Goal: Information Seeking & Learning: Learn about a topic

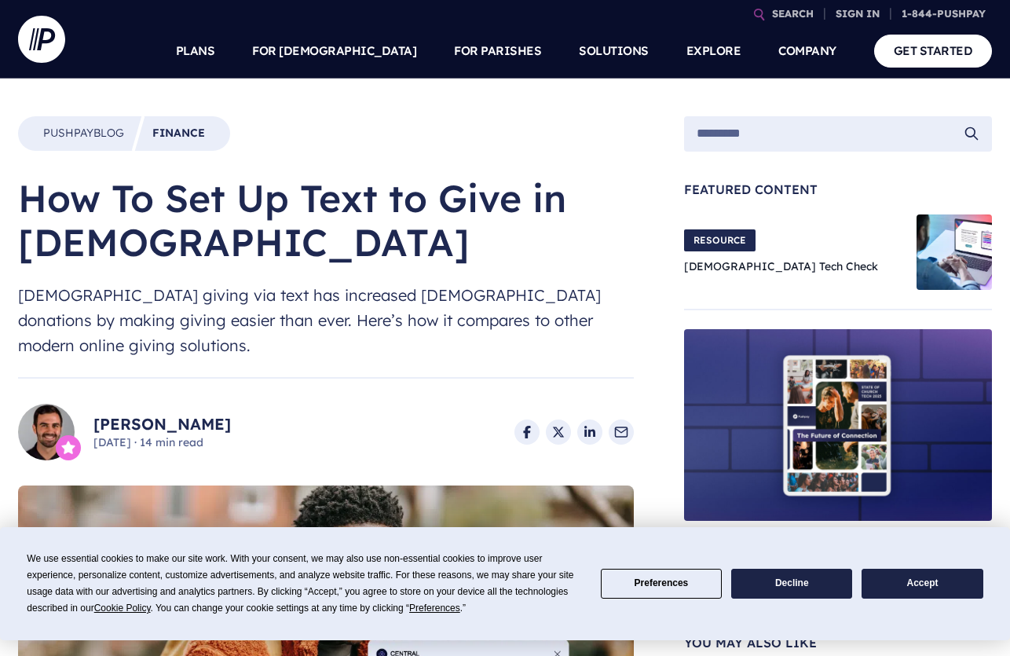
click at [926, 583] on button "Accept" at bounding box center [921, 583] width 121 height 31
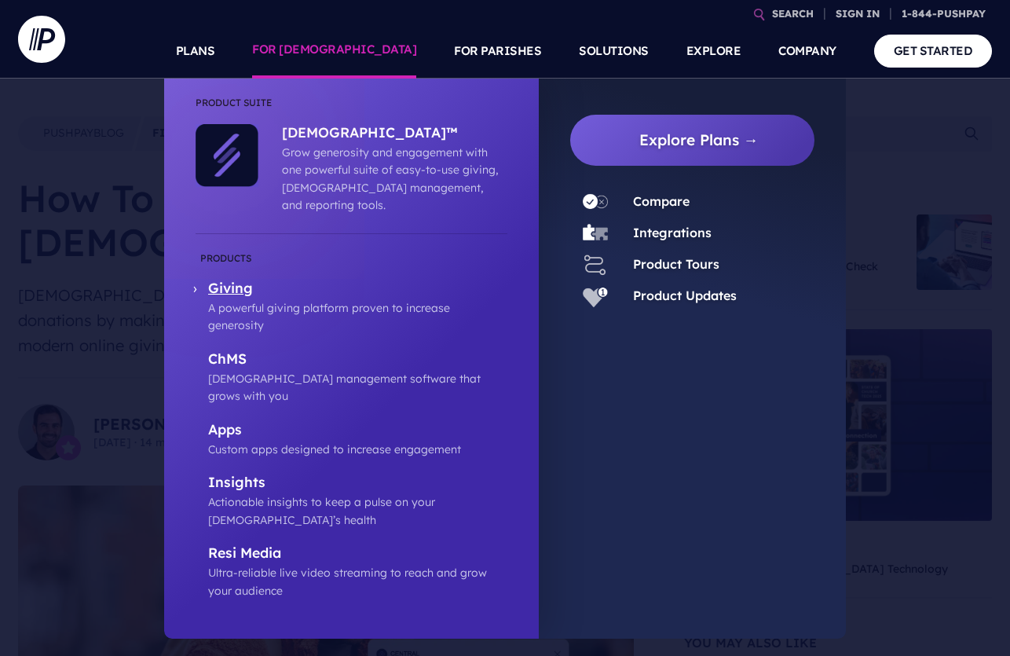
click at [300, 299] on p "A powerful giving platform proven to increase generosity" at bounding box center [357, 316] width 299 height 35
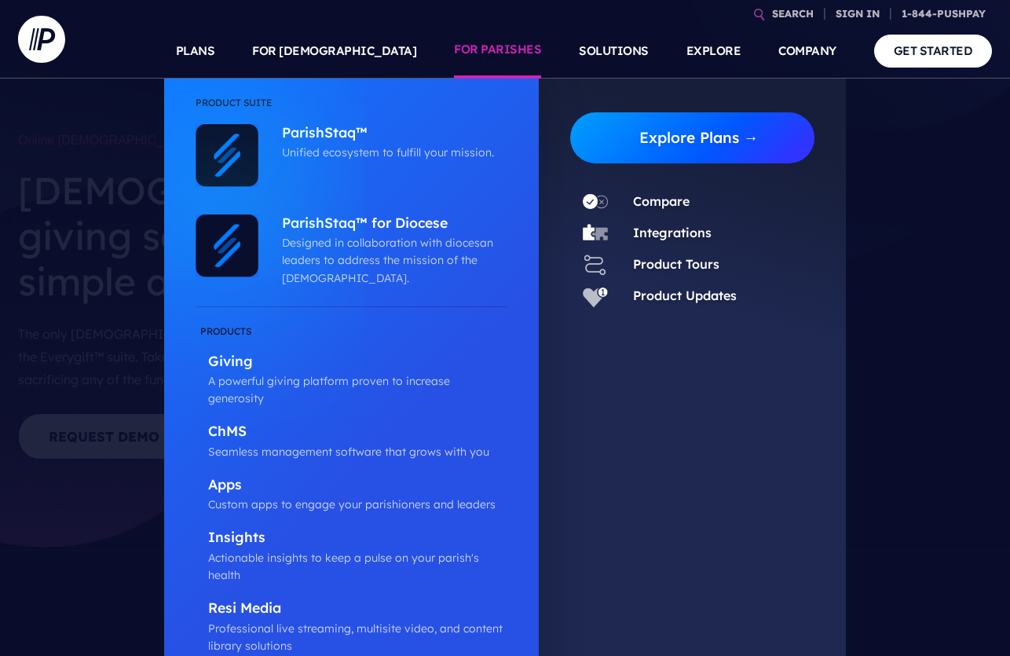
click at [691, 145] on link "Explore Plans →" at bounding box center [699, 137] width 232 height 51
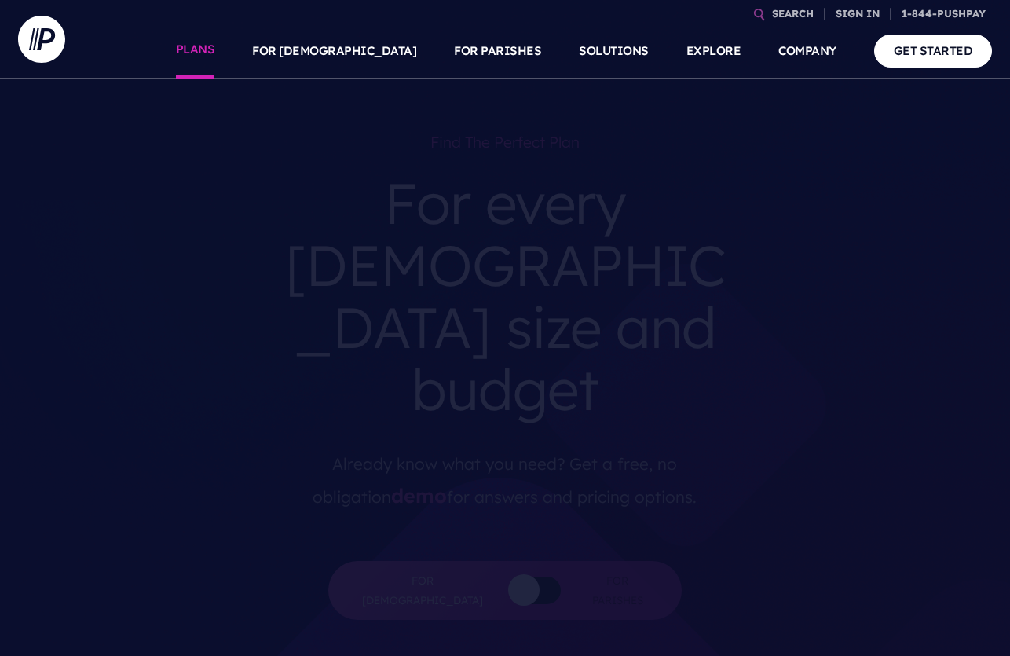
click at [215, 46] on link "PLANS" at bounding box center [195, 51] width 39 height 55
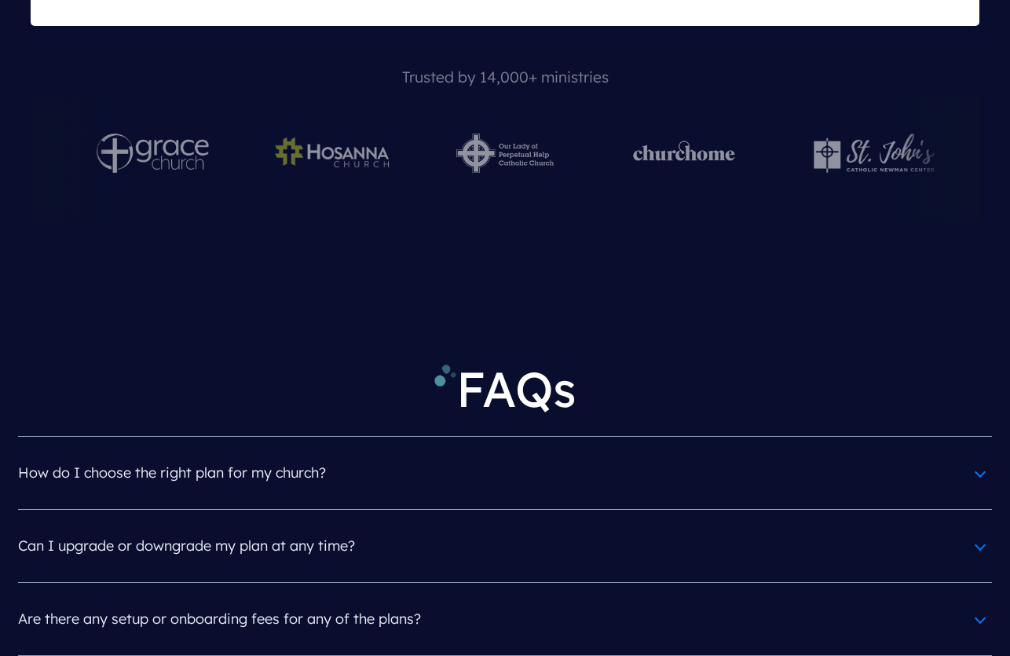
scroll to position [6768, 0]
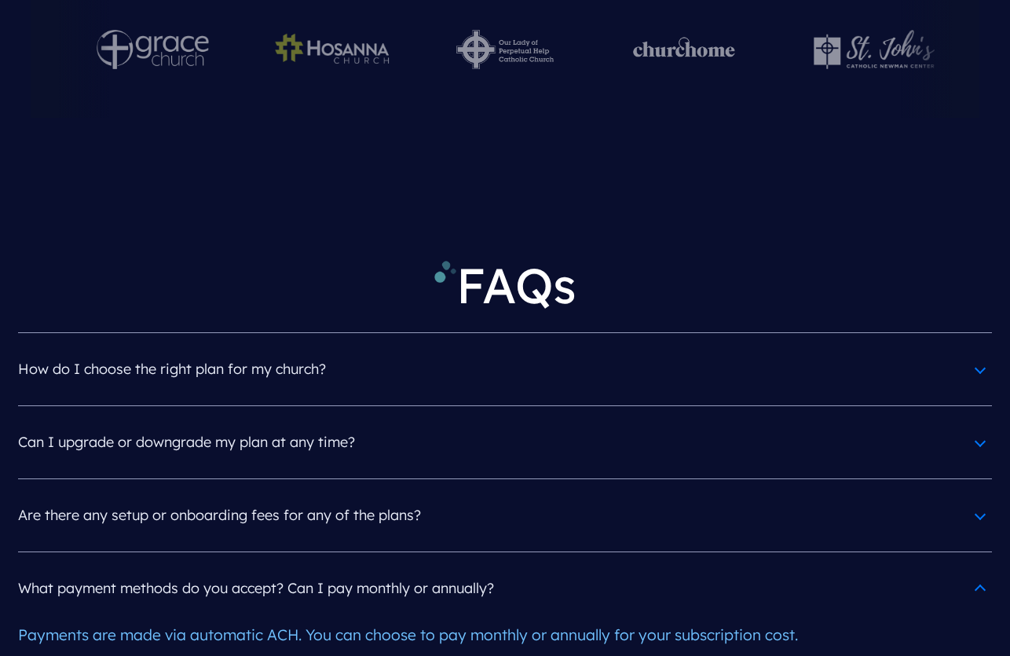
scroll to position [6907, 0]
